Goal: Task Accomplishment & Management: Manage account settings

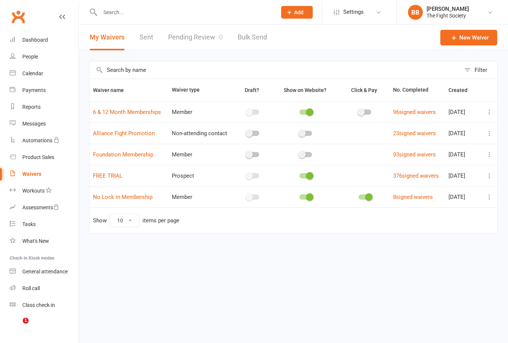
click at [195, 38] on link "Pending Review 0" at bounding box center [195, 38] width 55 height 26
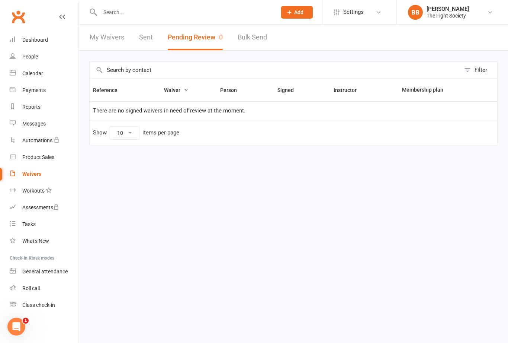
click at [42, 313] on link "Class check-in" at bounding box center [44, 304] width 69 height 17
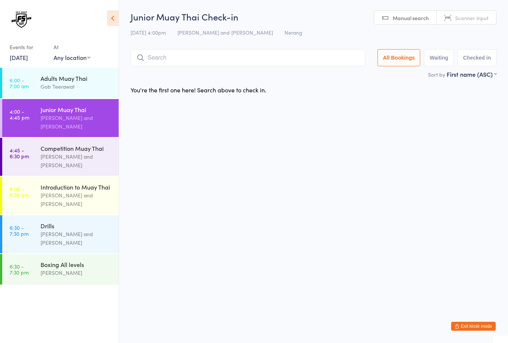
click at [417, 17] on span "Manual search" at bounding box center [411, 17] width 36 height 7
click at [268, 60] on input "search" at bounding box center [248, 57] width 235 height 17
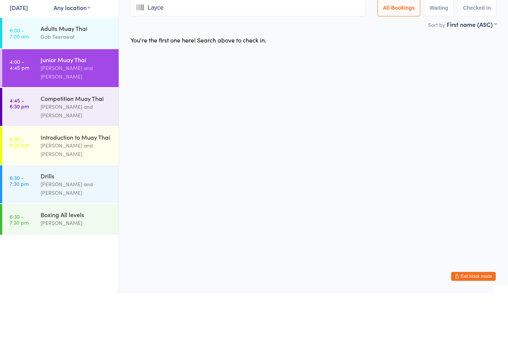
type input "Laycee"
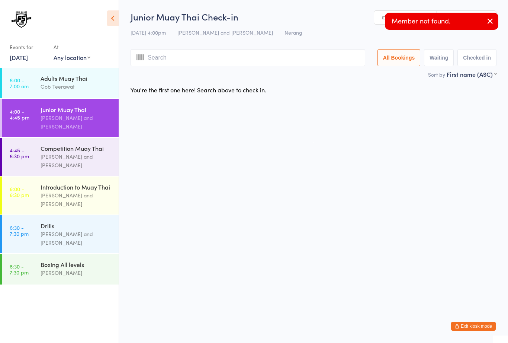
click at [380, 17] on link "Manual search" at bounding box center [405, 18] width 62 height 14
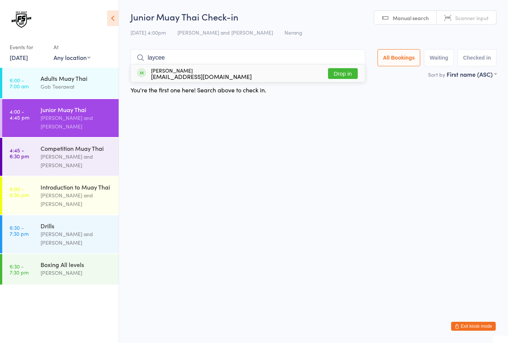
type input "laycee"
click at [450, 127] on html "You have now entered Kiosk Mode. Members will be able to check themselves in us…" at bounding box center [254, 171] width 508 height 343
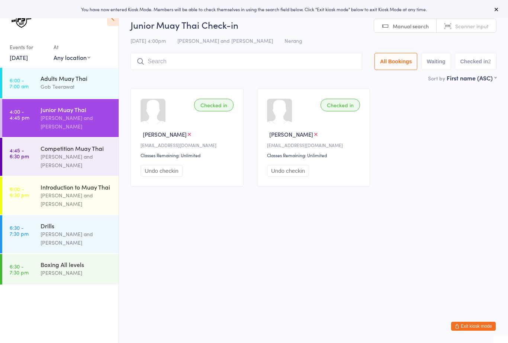
click at [479, 322] on button "Exit kiosk mode" at bounding box center [473, 325] width 45 height 9
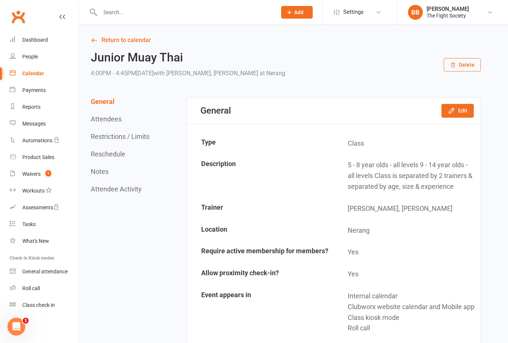
click at [196, 22] on div at bounding box center [180, 12] width 182 height 24
click at [199, 15] on input "text" at bounding box center [185, 12] width 174 height 10
type input "[PERSON_NAME]"
click at [162, 35] on div "tobiesoeters@icloud.com" at bounding box center [188, 33] width 80 height 11
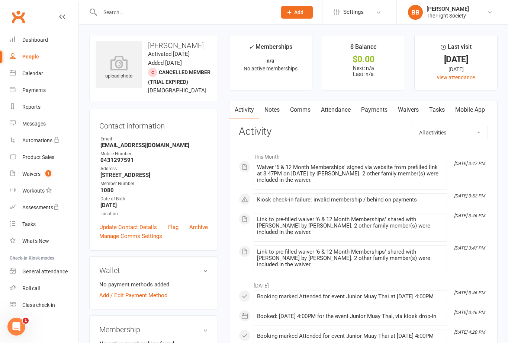
click at [409, 110] on link "Waivers" at bounding box center [408, 109] width 31 height 17
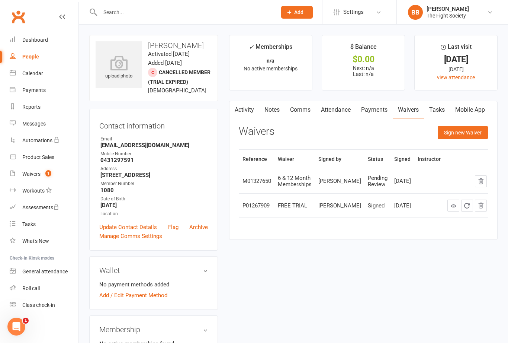
click at [472, 133] on button "Sign new Waiver" at bounding box center [463, 132] width 50 height 13
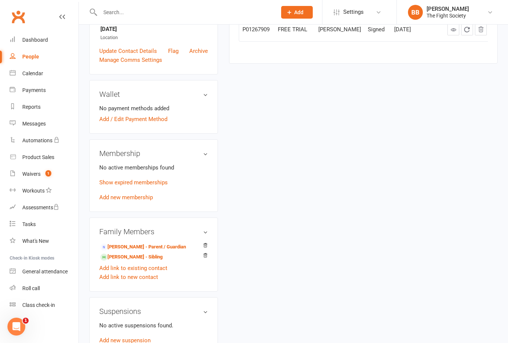
scroll to position [185, 0]
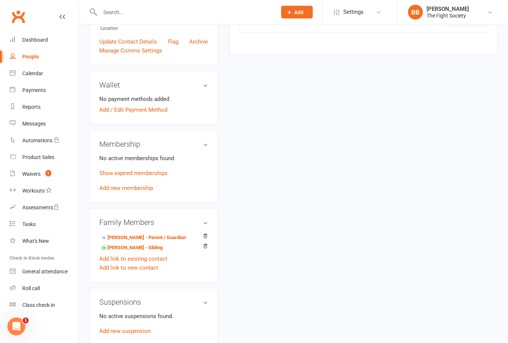
click at [146, 192] on link "Add new membership" at bounding box center [126, 188] width 54 height 7
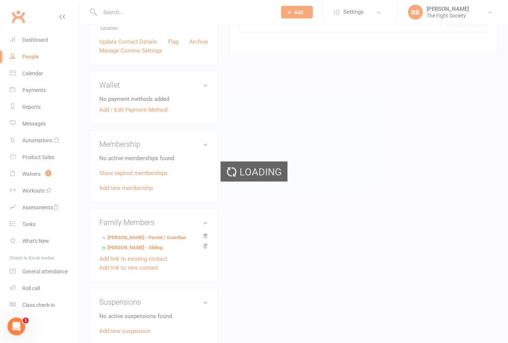
scroll to position [185, 0]
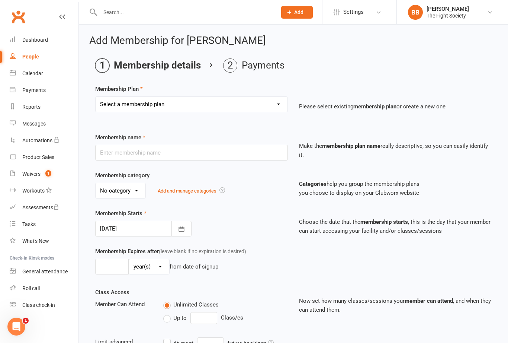
click at [241, 102] on select "Select a membership plan Create new Membership Plan Free Trial Weekly Foundatio…" at bounding box center [192, 104] width 192 height 15
click at [34, 57] on div "People" at bounding box center [30, 57] width 17 height 6
select select "100"
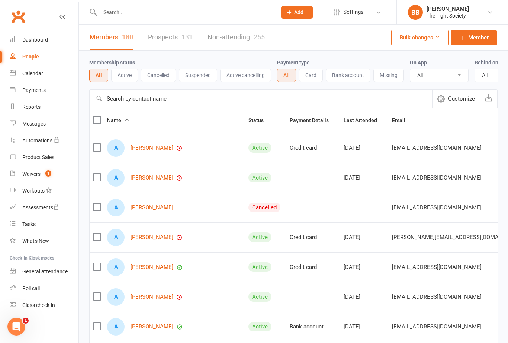
click at [45, 177] on link "Waivers 1" at bounding box center [44, 173] width 69 height 17
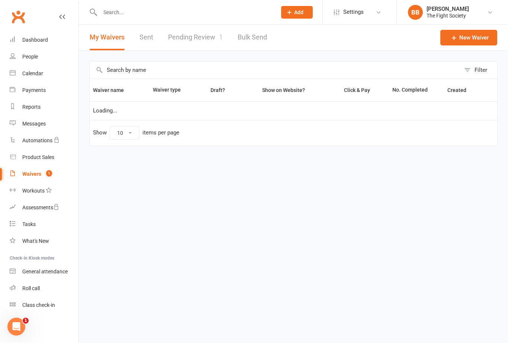
click at [178, 39] on link "Pending Review 1" at bounding box center [195, 38] width 55 height 26
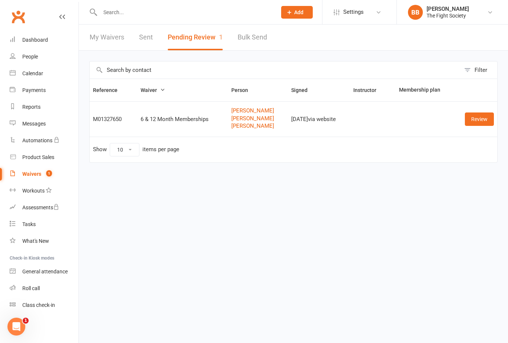
click at [479, 124] on link "Review" at bounding box center [479, 118] width 29 height 13
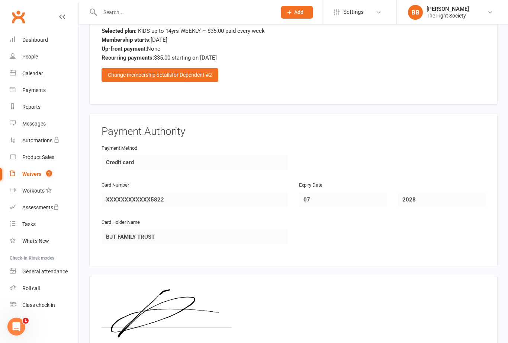
scroll to position [1286, 0]
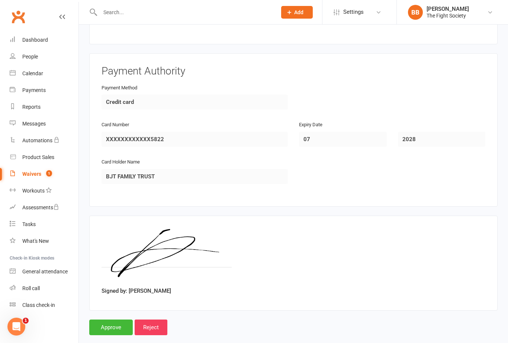
click at [110, 335] on input "Approve" at bounding box center [111, 327] width 44 height 16
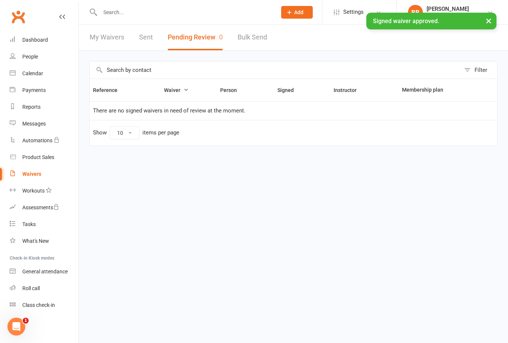
click at [162, 12] on input "text" at bounding box center [185, 12] width 174 height 10
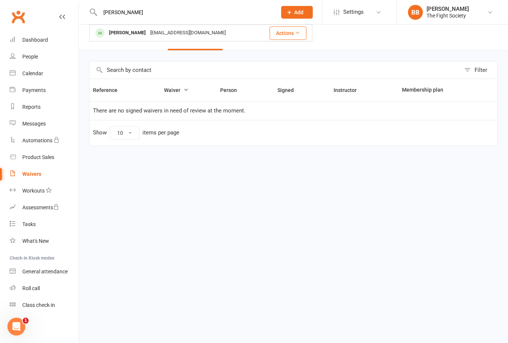
type input "Finley"
click at [155, 35] on div "tobiesoeters@icloud.com" at bounding box center [188, 33] width 80 height 11
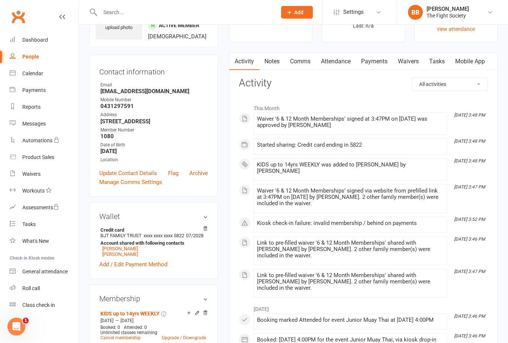
scroll to position [48, 0]
click at [37, 175] on div "Waivers" at bounding box center [31, 174] width 18 height 6
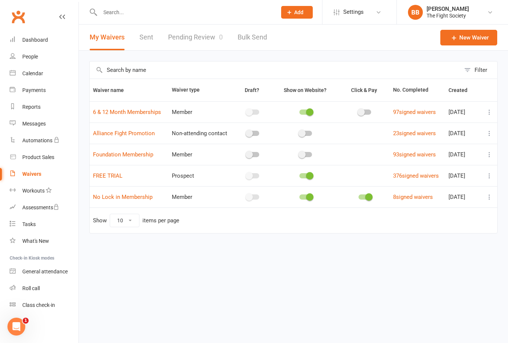
click at [27, 177] on div "Waivers" at bounding box center [31, 174] width 19 height 6
click at [199, 44] on link "Pending Review 0" at bounding box center [195, 38] width 55 height 26
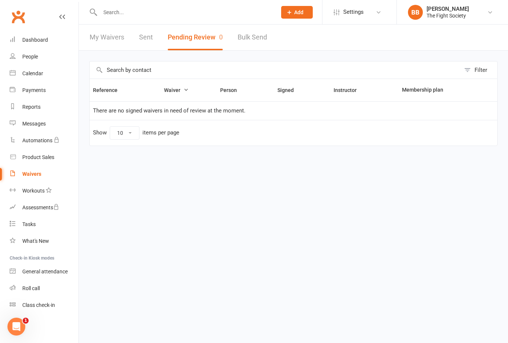
click at [36, 174] on div "Waivers" at bounding box center [31, 174] width 19 height 6
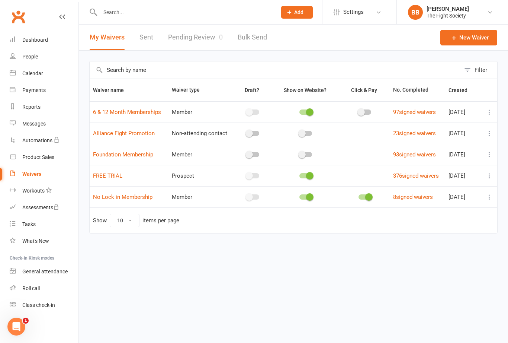
click at [194, 43] on link "Pending Review 0" at bounding box center [195, 38] width 55 height 26
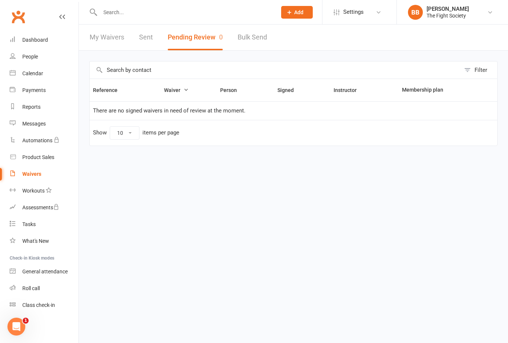
click at [30, 178] on link "Waivers" at bounding box center [44, 173] width 69 height 17
